Goal: Entertainment & Leisure: Browse casually

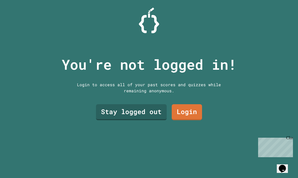
click at [195, 120] on link "Login" at bounding box center [187, 112] width 30 height 16
click at [149, 120] on link "Stay logged out" at bounding box center [131, 112] width 71 height 16
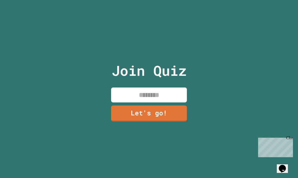
click at [166, 102] on input at bounding box center [149, 94] width 76 height 15
type input "****"
click at [169, 116] on link "Let's go!" at bounding box center [149, 113] width 76 height 16
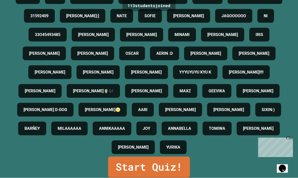
scroll to position [389, 0]
click at [171, 174] on link "Start Quiz!" at bounding box center [149, 166] width 82 height 21
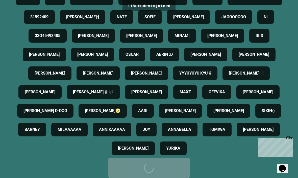
scroll to position [388, 0]
click at [161, 175] on div "Start Quiz!" at bounding box center [149, 167] width 67 height 15
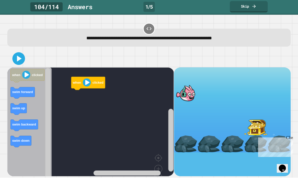
scroll to position [17, 0]
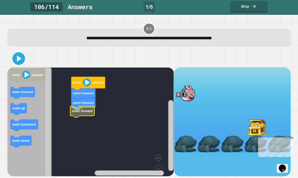
click at [67, 95] on rect "Blockly Workspace" at bounding box center [90, 130] width 167 height 125
click at [78, 104] on icon "Blockly Workspace" at bounding box center [84, 109] width 24 height 11
click at [79, 117] on text "swim down" at bounding box center [86, 119] width 17 height 4
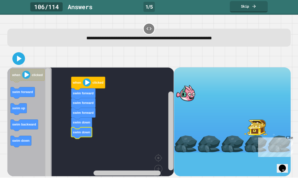
click at [68, 69] on rect "Blockly Workspace" at bounding box center [90, 130] width 167 height 125
click at [68, 68] on rect "Blockly Workspace" at bounding box center [90, 130] width 167 height 125
click at [85, 78] on image "Blockly Workspace" at bounding box center [87, 82] width 8 height 8
click at [17, 54] on icon at bounding box center [19, 59] width 10 height 10
click at [61, 106] on rect "Blockly Workspace" at bounding box center [90, 130] width 167 height 125
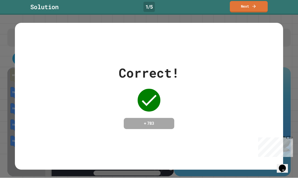
scroll to position [0, 0]
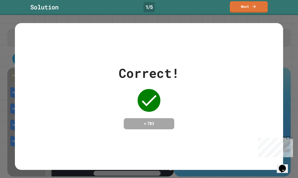
click at [217, 6] on icon at bounding box center [254, 6] width 3 height 3
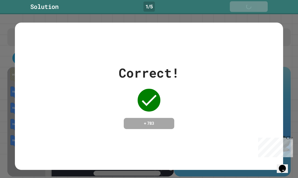
click at [217, 6] on link "Next" at bounding box center [249, 6] width 38 height 11
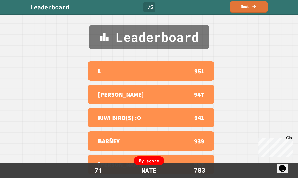
click at [217, 7] on link "Next" at bounding box center [249, 6] width 38 height 11
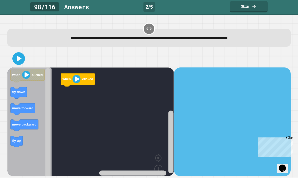
scroll to position [17, 0]
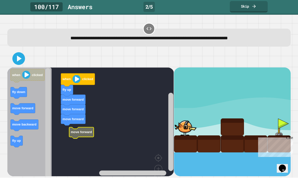
click at [69, 127] on icon "Blockly Workspace" at bounding box center [81, 132] width 25 height 11
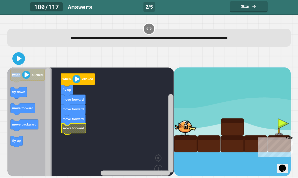
click at [62, 123] on icon "Blockly Workspace" at bounding box center [73, 128] width 25 height 11
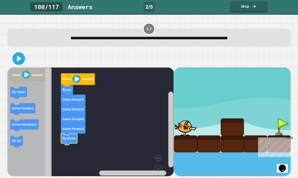
click at [15, 54] on icon at bounding box center [19, 59] width 10 height 10
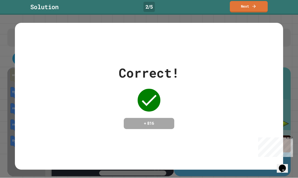
scroll to position [0, 0]
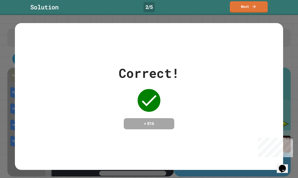
click at [217, 6] on link "Next" at bounding box center [249, 6] width 38 height 11
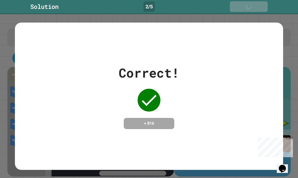
click at [217, 6] on link "Next" at bounding box center [249, 6] width 38 height 11
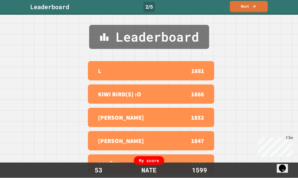
click at [217, 7] on link "Next" at bounding box center [249, 6] width 38 height 11
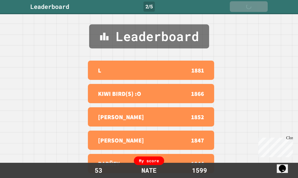
click at [217, 5] on div "Next" at bounding box center [249, 7] width 18 height 6
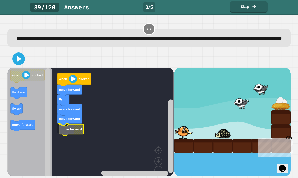
click at [68, 130] on icon "Blockly Workspace" at bounding box center [71, 129] width 25 height 11
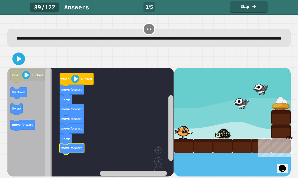
click at [18, 61] on icon at bounding box center [19, 59] width 5 height 6
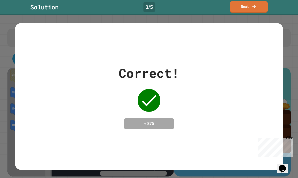
click at [217, 4] on icon at bounding box center [254, 6] width 5 height 5
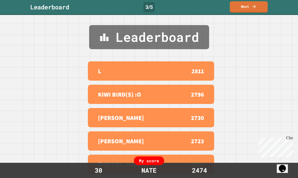
click at [217, 4] on icon at bounding box center [254, 6] width 5 height 5
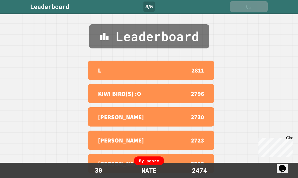
click at [217, 4] on icon at bounding box center [255, 6] width 5 height 5
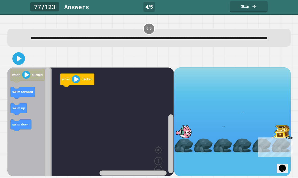
scroll to position [17, 0]
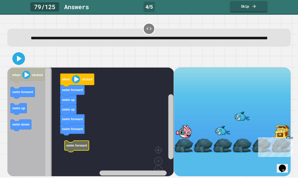
click at [67, 139] on rect "Blockly Workspace" at bounding box center [90, 126] width 167 height 117
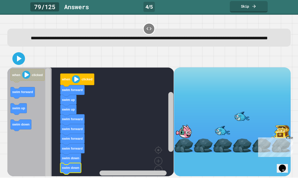
click at [18, 56] on icon at bounding box center [19, 59] width 5 height 6
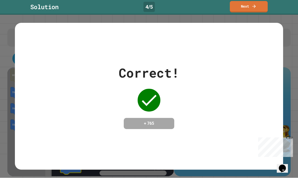
scroll to position [0, 0]
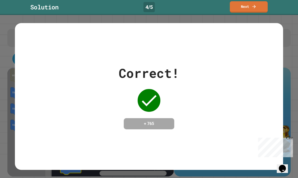
click at [217, 8] on link "Next" at bounding box center [249, 6] width 38 height 11
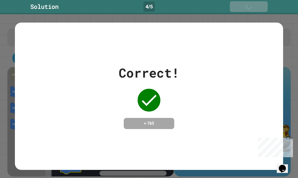
click at [217, 4] on div "Next" at bounding box center [249, 7] width 18 height 6
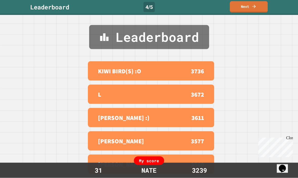
click at [217, 7] on link "Next" at bounding box center [249, 6] width 38 height 11
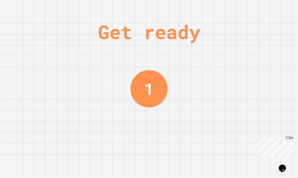
scroll to position [9, 0]
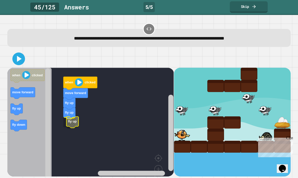
click at [74, 116] on icon "Blockly Workspace" at bounding box center [73, 121] width 12 height 11
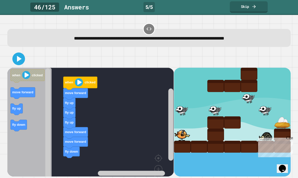
click at [11, 103] on icon "Blockly Workspace" at bounding box center [17, 108] width 12 height 11
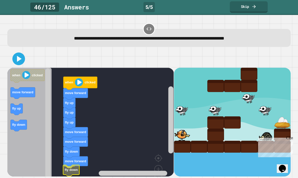
click at [67, 167] on text "fly down" at bounding box center [71, 169] width 13 height 4
click at [22, 54] on icon at bounding box center [19, 59] width 10 height 10
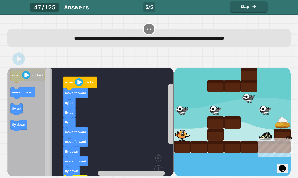
scroll to position [17, 0]
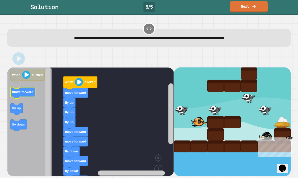
click at [15, 87] on icon "Blockly Workspace" at bounding box center [23, 92] width 25 height 11
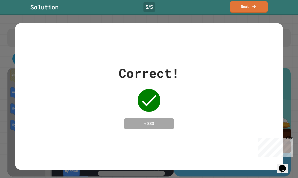
scroll to position [0, 0]
click at [217, 9] on link "Next" at bounding box center [249, 6] width 38 height 11
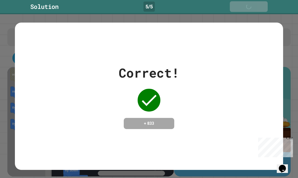
click at [217, 7] on link "Next" at bounding box center [249, 6] width 38 height 11
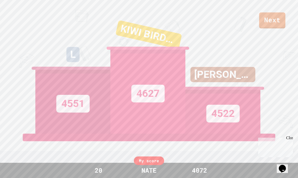
scroll to position [6, 0]
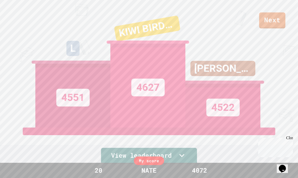
click at [217, 24] on link "Next" at bounding box center [273, 20] width 26 height 16
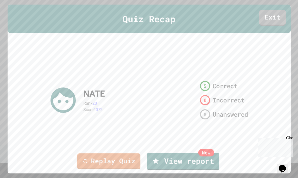
click at [217, 18] on link "Exit" at bounding box center [273, 18] width 26 height 16
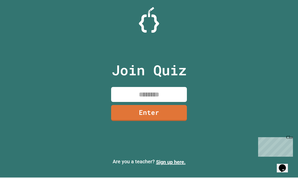
scroll to position [17, 0]
